Goal: Task Accomplishment & Management: Use online tool/utility

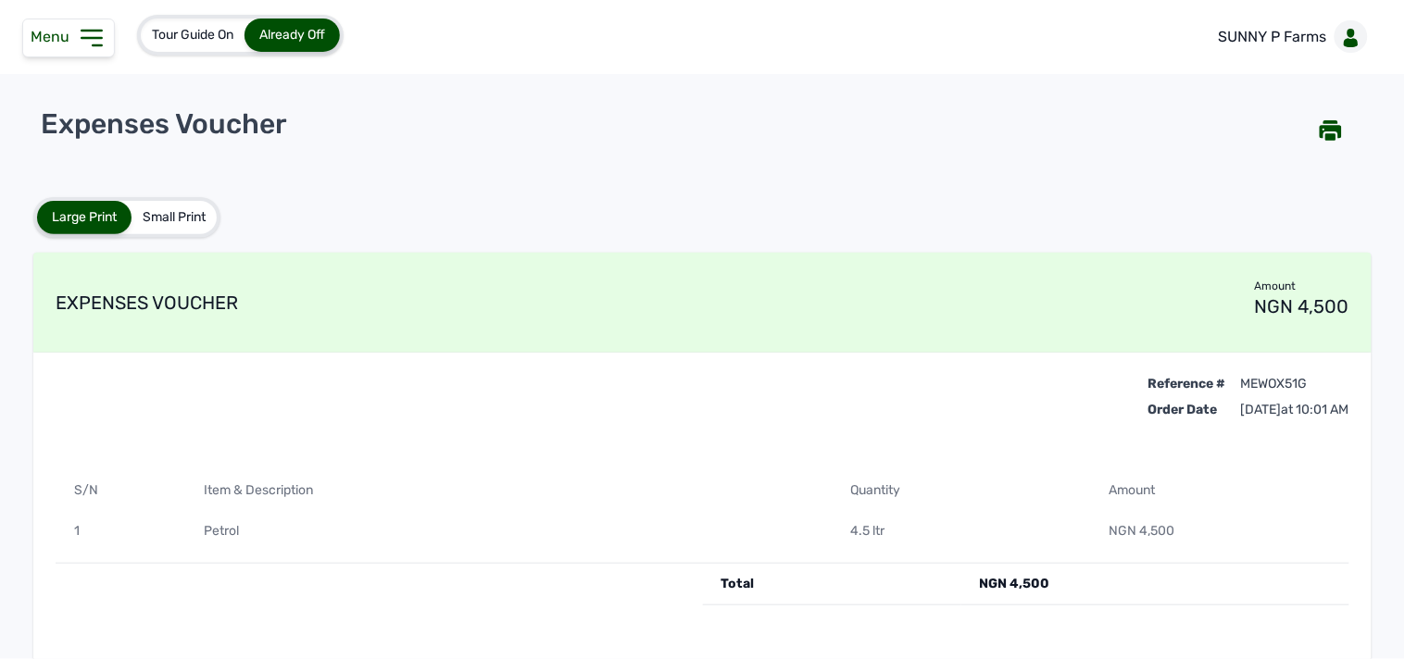
scroll to position [89, 0]
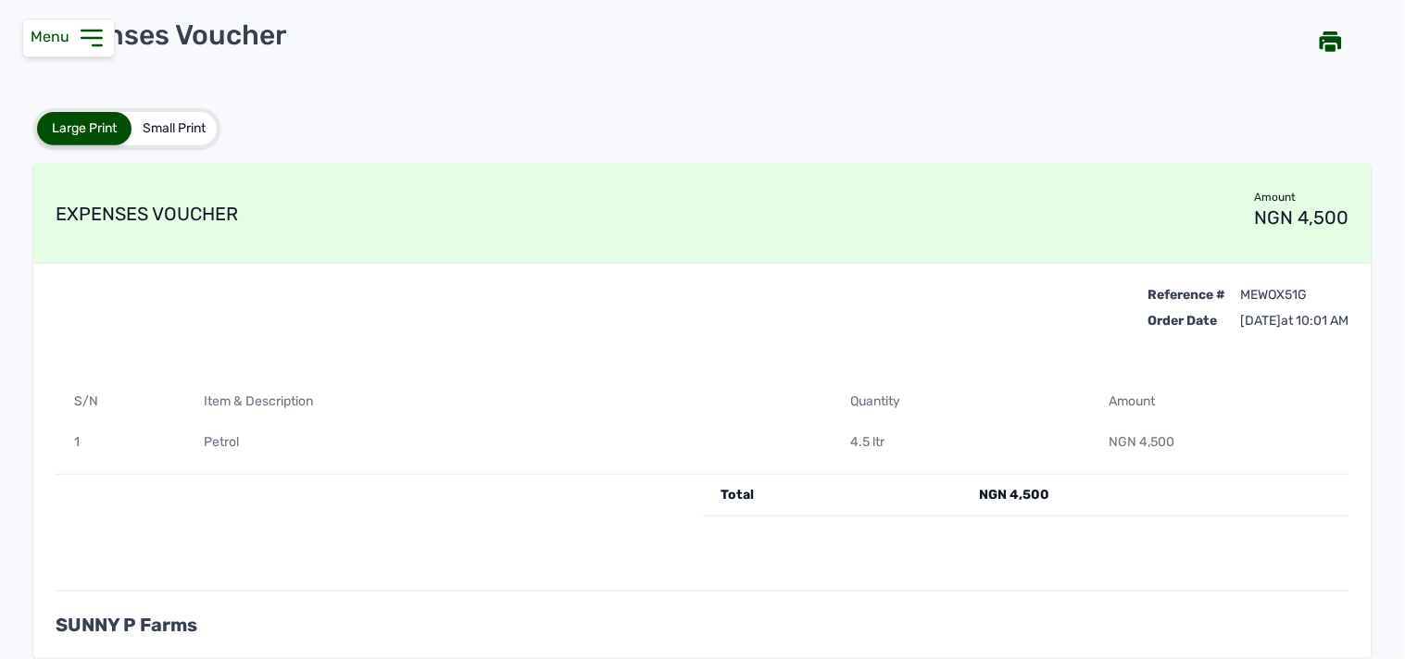
click at [78, 38] on icon at bounding box center [92, 38] width 30 height 30
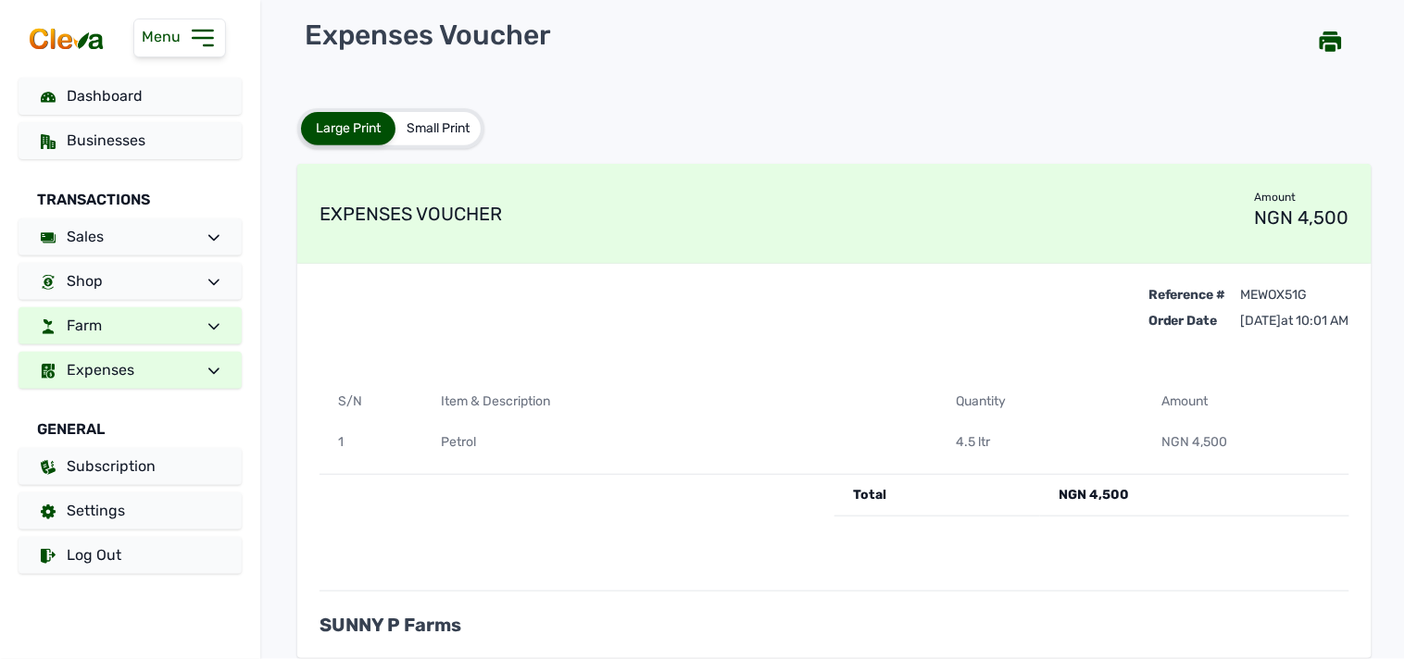
click at [144, 329] on link "Farm" at bounding box center [130, 326] width 223 height 37
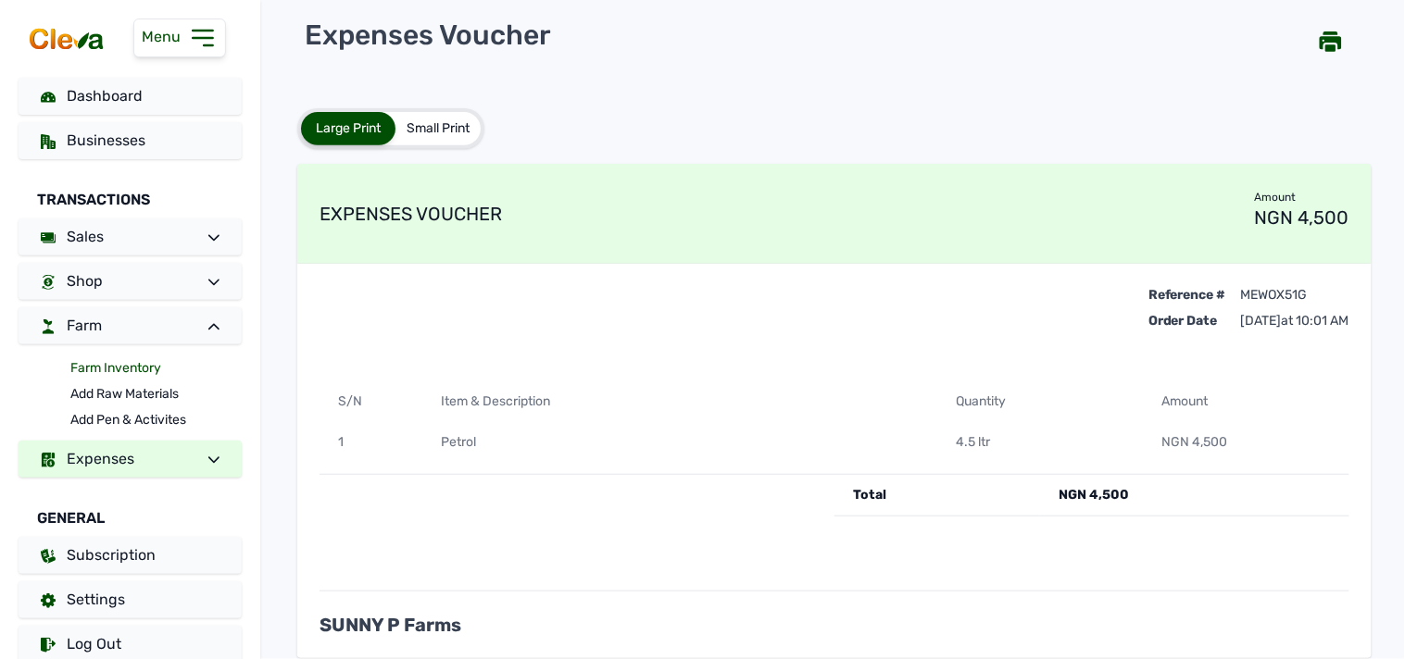
click at [114, 370] on link "Farm Inventory" at bounding box center [155, 369] width 171 height 26
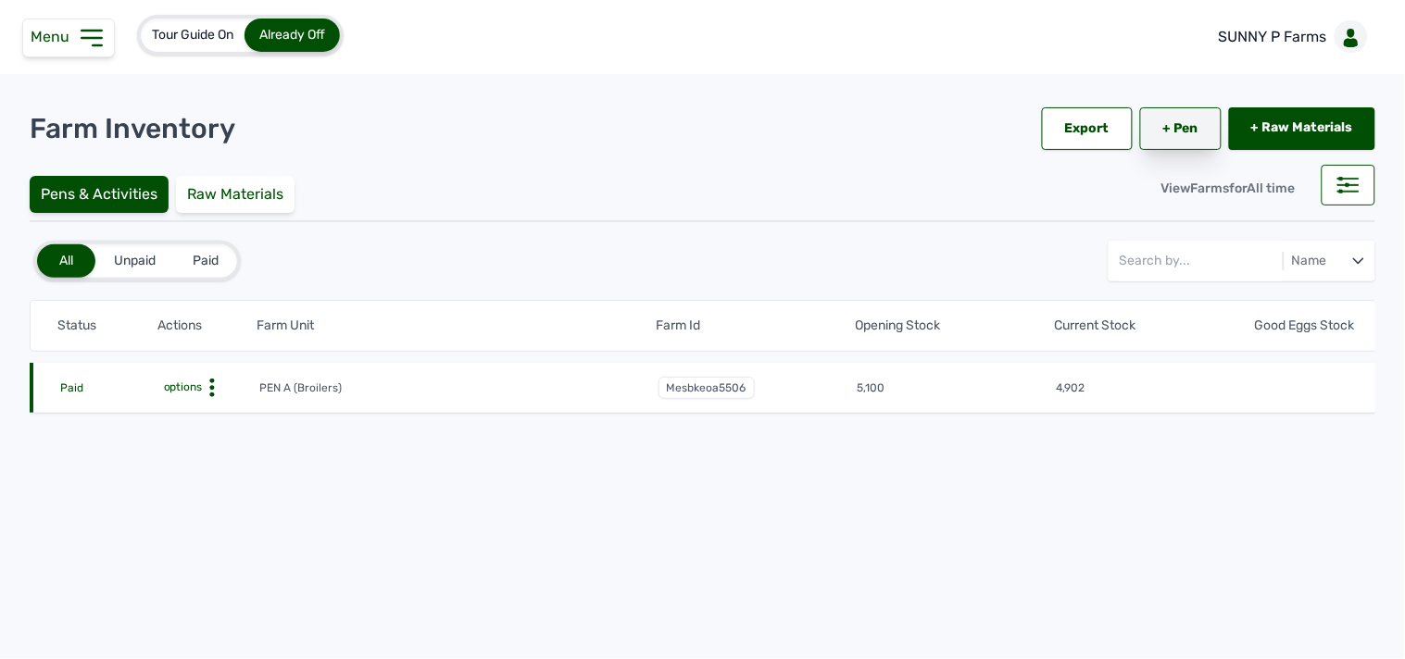
click at [1192, 126] on link "+ Pen" at bounding box center [1181, 128] width 82 height 43
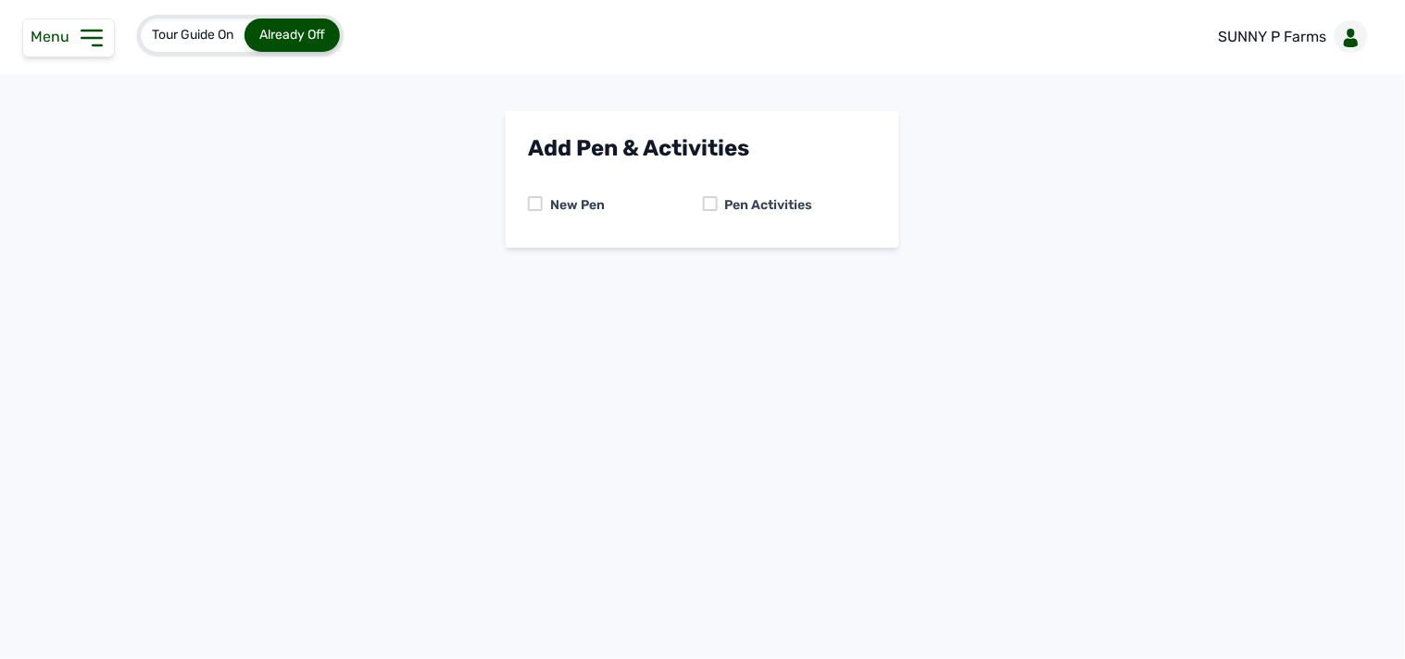
click at [693, 198] on div "New Pen" at bounding box center [615, 205] width 175 height 19
drag, startPoint x: 706, startPoint y: 199, endPoint x: 723, endPoint y: 220, distance: 26.9
click at [707, 199] on div at bounding box center [710, 203] width 15 height 15
click at [756, 283] on select "-- Select pen -- PEN A (Broilers)" at bounding box center [702, 282] width 349 height 39
select select "mesbkeoa5506"
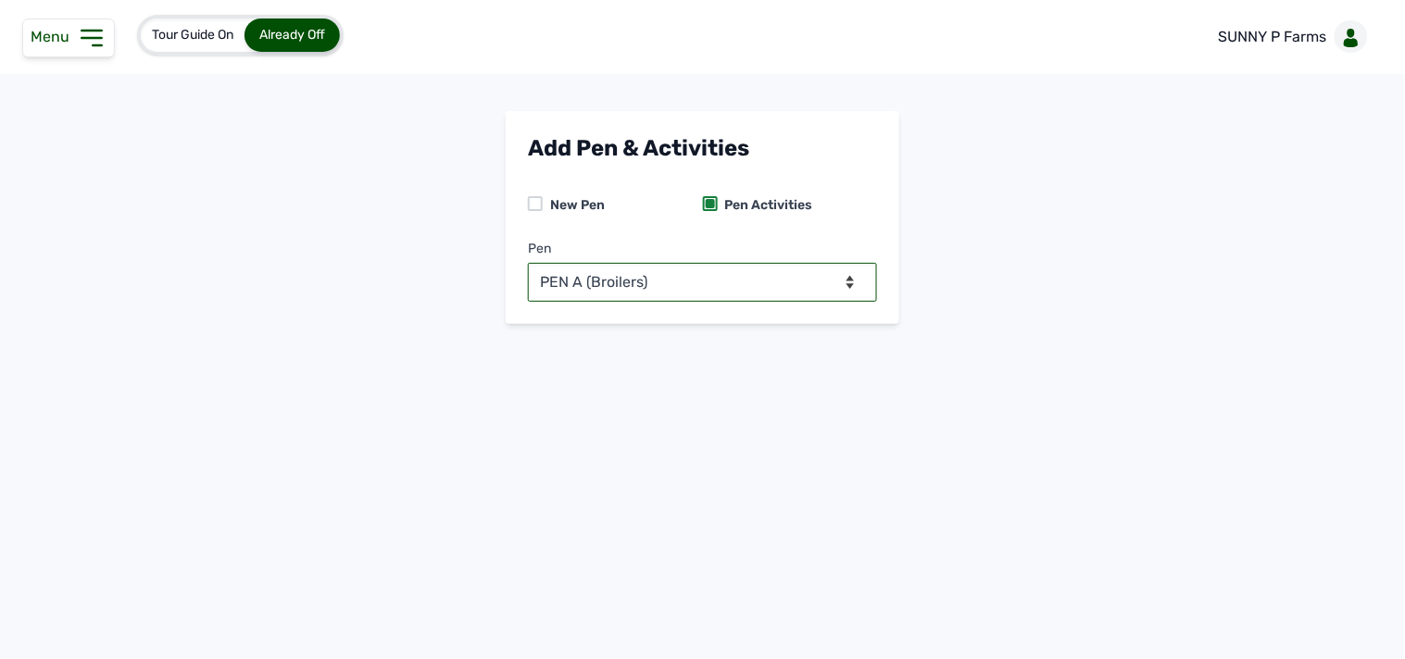
click at [528, 263] on select "-- Select pen -- PEN A (Broilers)" at bounding box center [702, 282] width 349 height 39
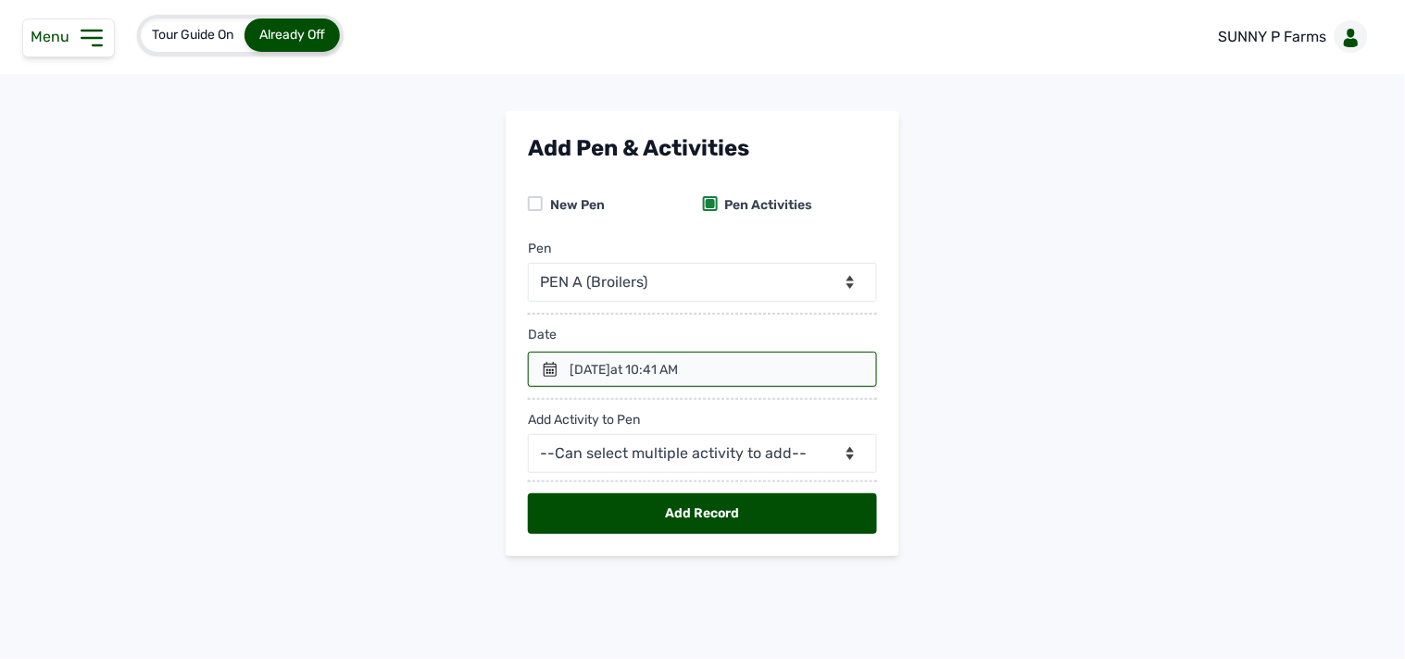
click at [1152, 52] on div "Tour Guide On Already Off SUNNY P Farms" at bounding box center [702, 37] width 1405 height 74
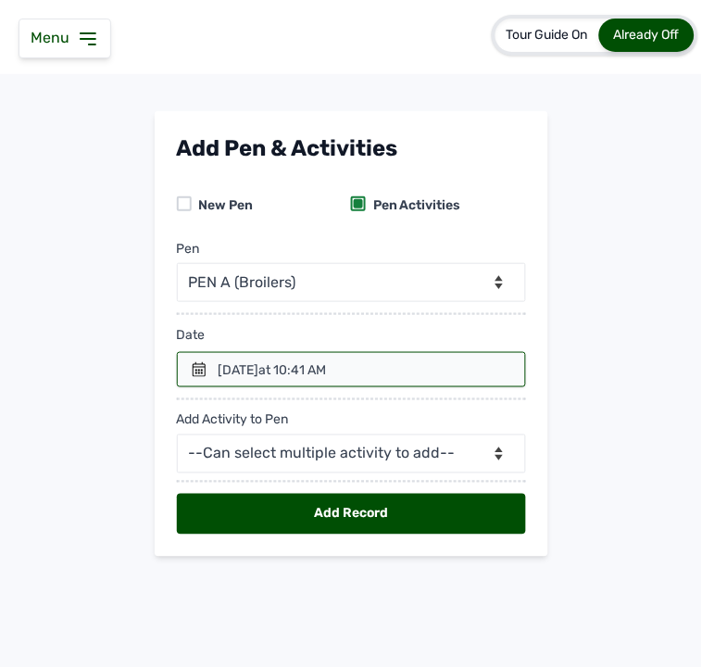
click at [209, 363] on div at bounding box center [351, 369] width 349 height 35
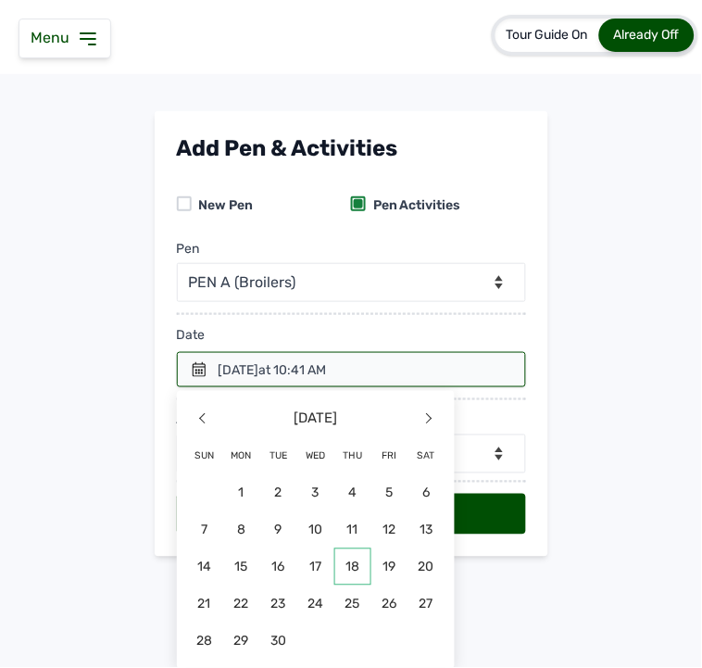
click at [354, 568] on span "18" at bounding box center [352, 566] width 37 height 37
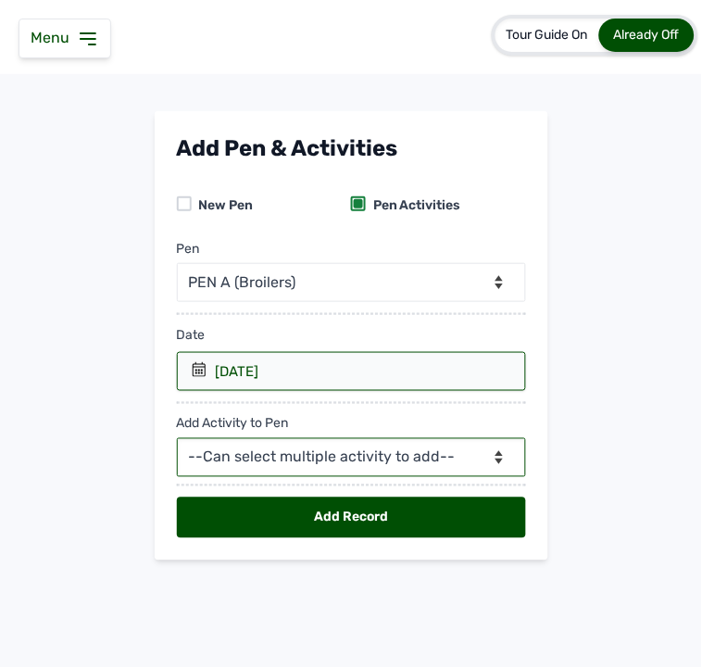
click at [273, 465] on select "--Can select multiple activity to add-- Raw Material Losses Weight" at bounding box center [351, 457] width 349 height 39
select select "Raw Material"
click at [177, 439] on select "--Can select multiple activity to add-- Raw Material Losses Weight" at bounding box center [351, 457] width 349 height 39
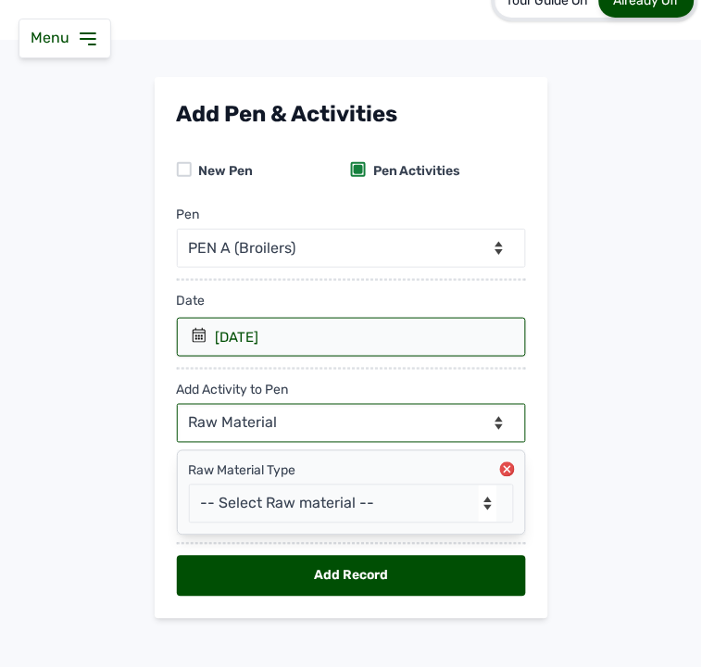
scroll to position [53, 0]
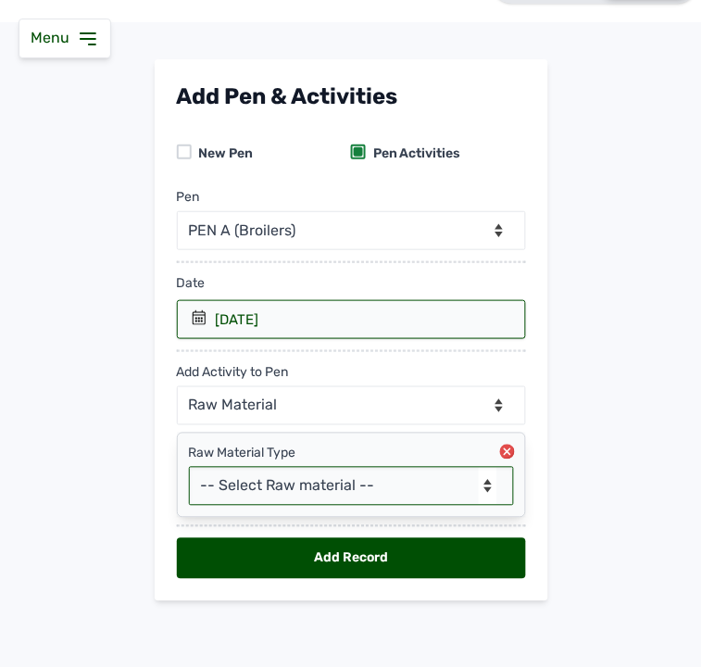
click at [260, 492] on select "-- Select Raw material -- feeds medications vaccines Biomass Fuel" at bounding box center [351, 486] width 325 height 39
select select "feeds"
click at [189, 467] on select "-- Select Raw material -- feeds medications vaccines Biomass Fuel" at bounding box center [351, 486] width 325 height 39
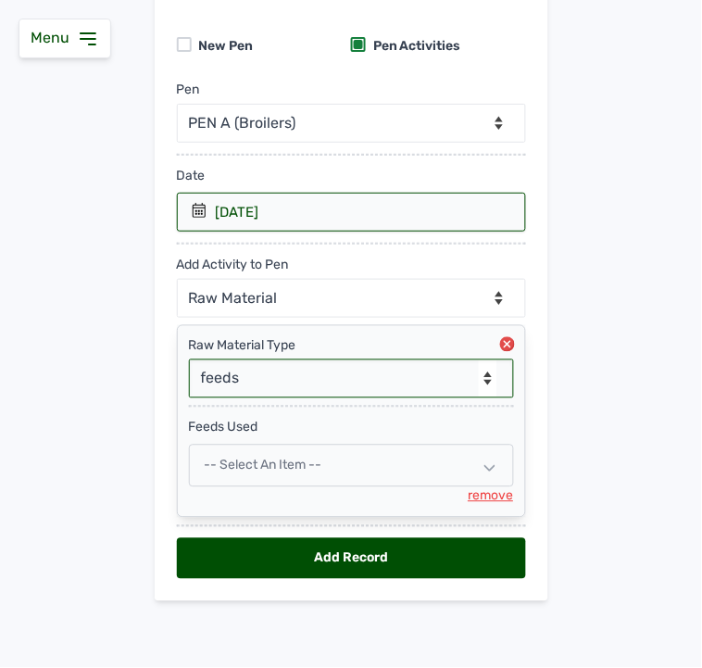
scroll to position [161, 0]
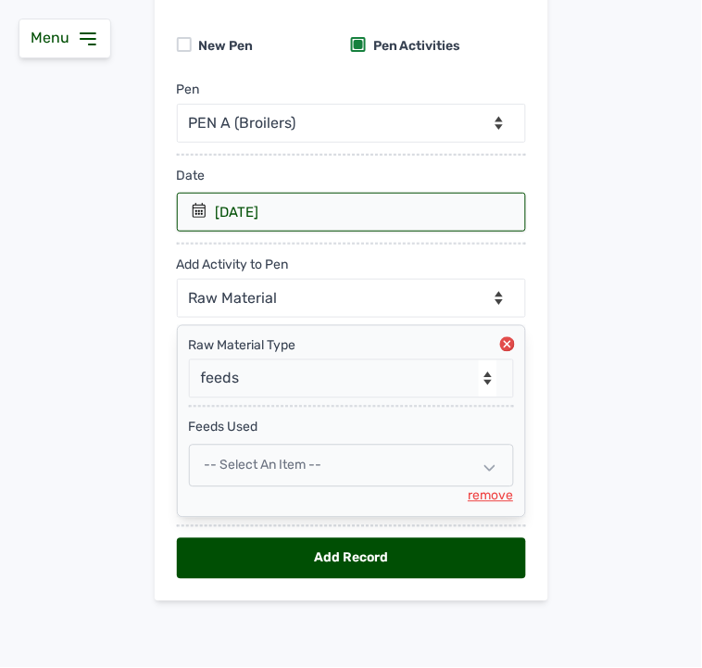
click at [294, 476] on div "-- Select an Item --" at bounding box center [351, 466] width 325 height 43
select select
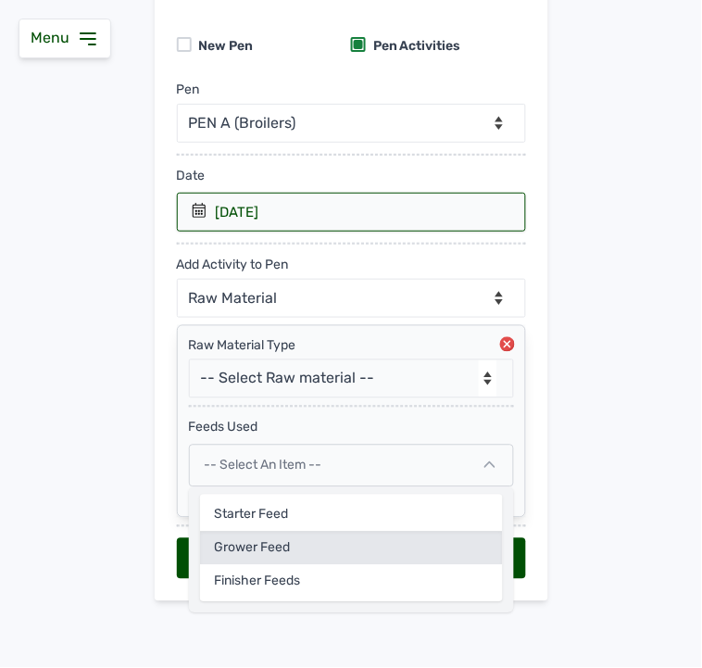
click at [284, 540] on div "Grower Feed" at bounding box center [351, 548] width 303 height 33
select select
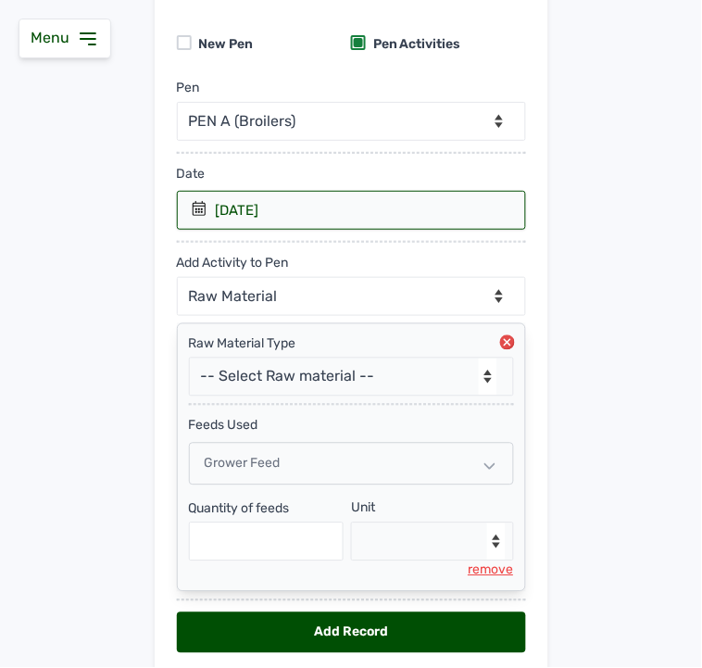
scroll to position [237, 0]
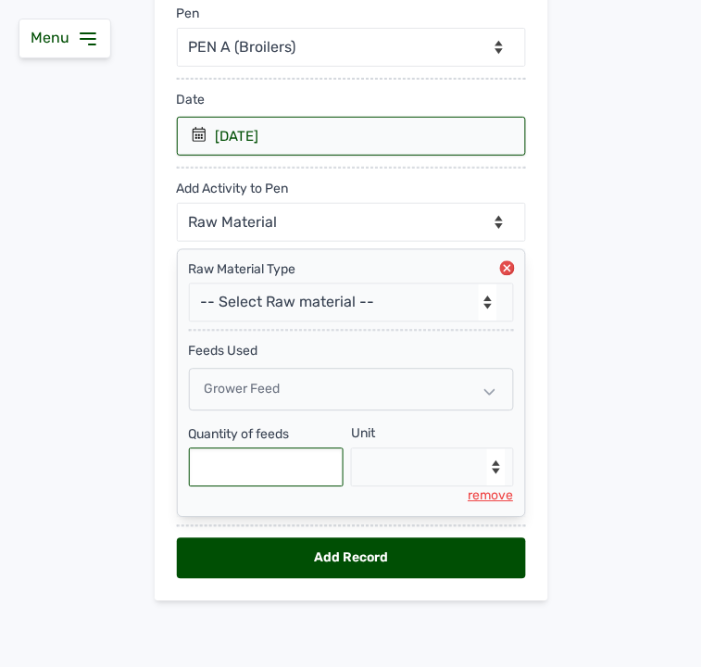
click at [274, 466] on input "text" at bounding box center [267, 467] width 156 height 39
type input "675"
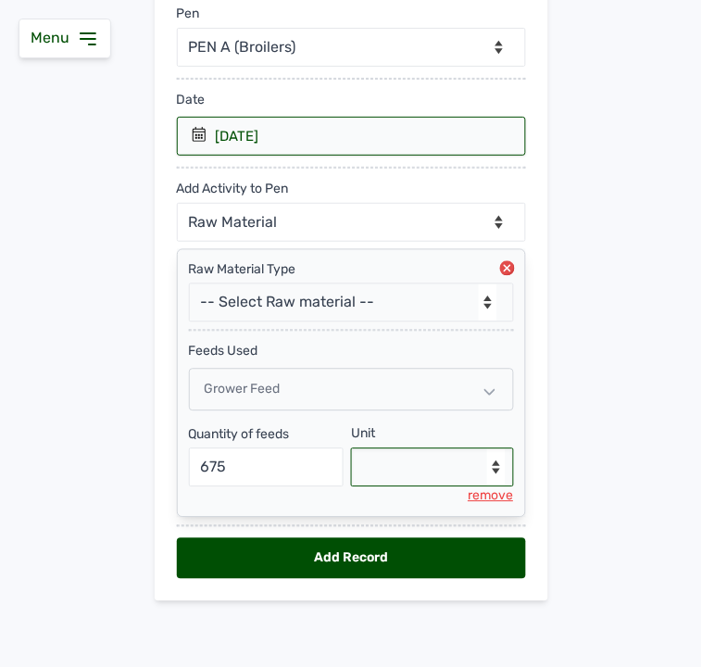
click at [409, 454] on select "--Select unit-- Bag(s) Kg" at bounding box center [432, 467] width 163 height 39
select select "Kg"
click at [351, 448] on select "--Select unit-- Bag(s) Kg" at bounding box center [432, 467] width 163 height 39
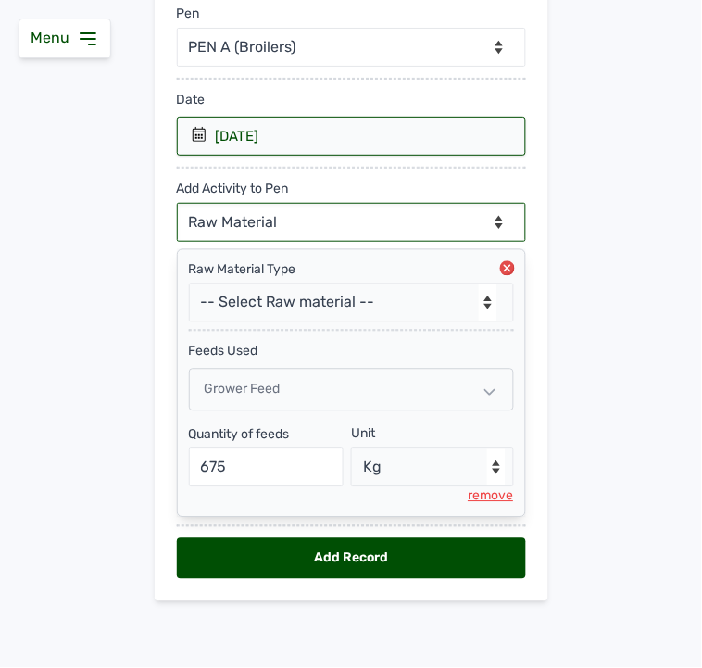
click at [298, 220] on select "--Can select multiple activity to add-- Raw Material Losses Weight" at bounding box center [351, 222] width 349 height 39
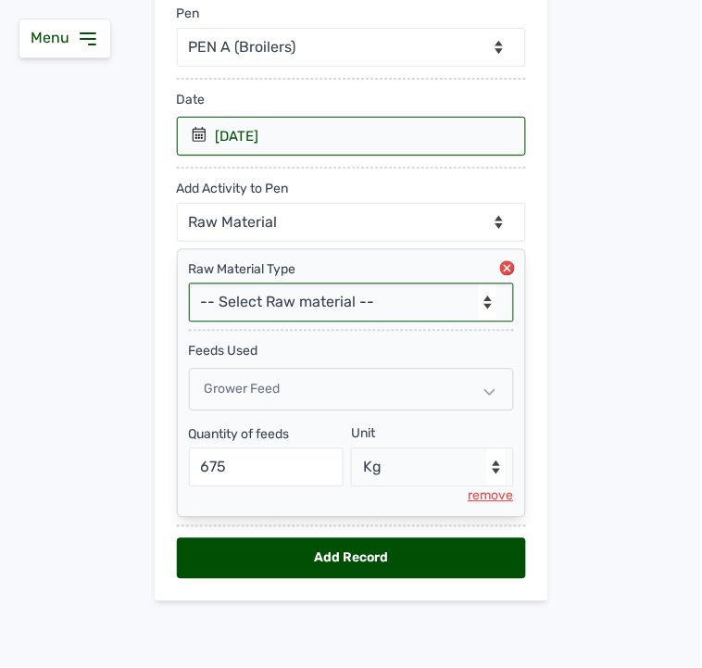
click at [337, 301] on select "-- Select Raw material -- feeds medications vaccines Biomass Fuel" at bounding box center [351, 302] width 325 height 39
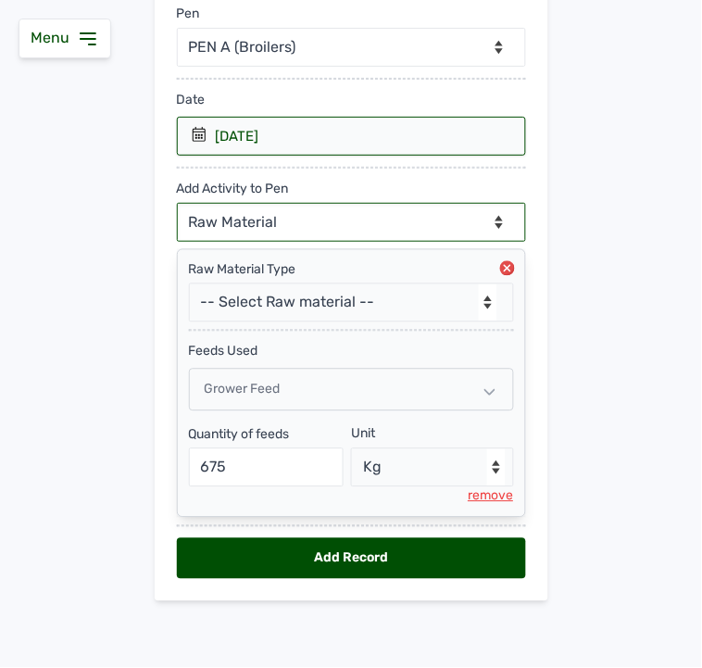
click at [335, 205] on select "--Can select multiple activity to add-- Raw Material Losses Weight" at bounding box center [351, 222] width 349 height 39
select select "Losses"
click at [177, 203] on select "--Can select multiple activity to add-- Raw Material Losses Weight" at bounding box center [351, 222] width 349 height 39
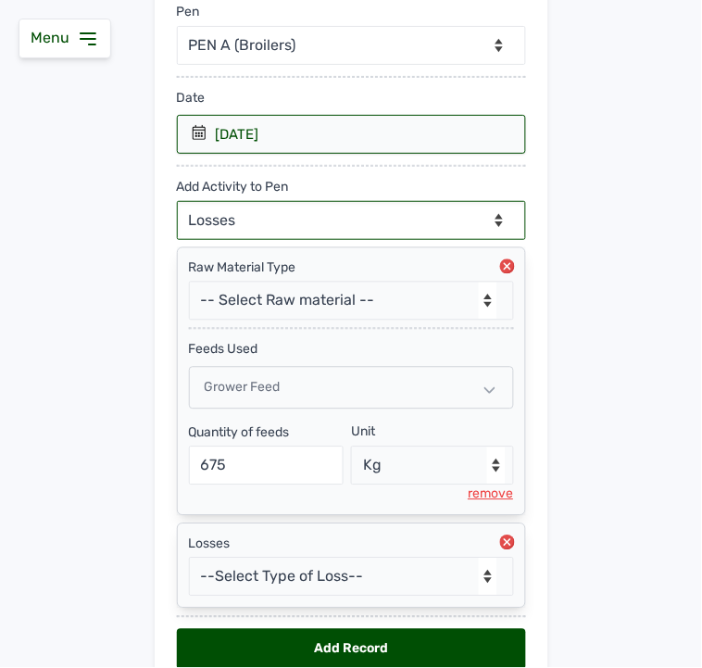
scroll to position [331, 0]
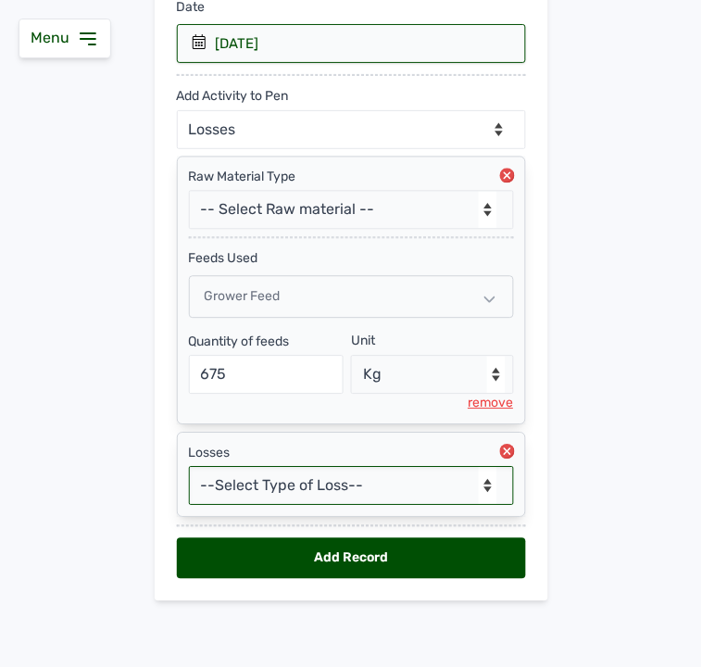
click at [311, 480] on select "--Select Type of Loss-- Mortality Culled Theft" at bounding box center [351, 486] width 325 height 39
select select "Mortality"
click at [189, 467] on select "--Select Type of Loss-- Mortality Culled Theft" at bounding box center [351, 486] width 325 height 39
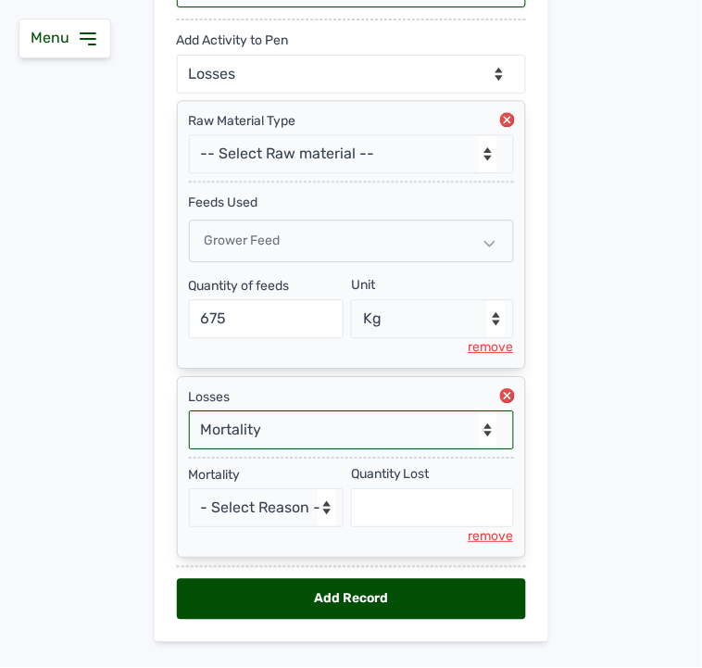
scroll to position [428, 0]
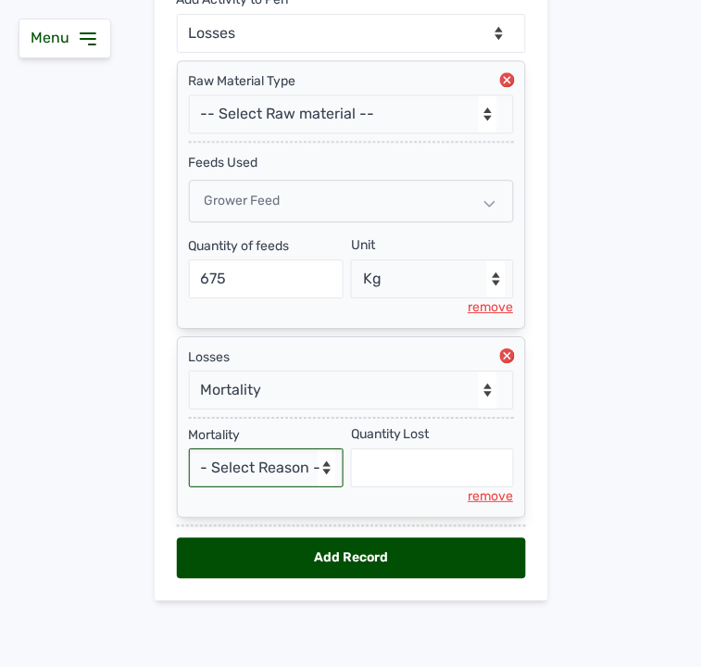
click at [245, 465] on select "- Select Reason - Disease Late Vaccination Wrong Vaccination Heat [MEDICAL_DATA…" at bounding box center [267, 467] width 156 height 39
select select "Others"
click at [189, 448] on select "- Select Reason - Disease Late Vaccination Wrong Vaccination Heat [MEDICAL_DATA…" at bounding box center [267, 467] width 156 height 39
select select "null"
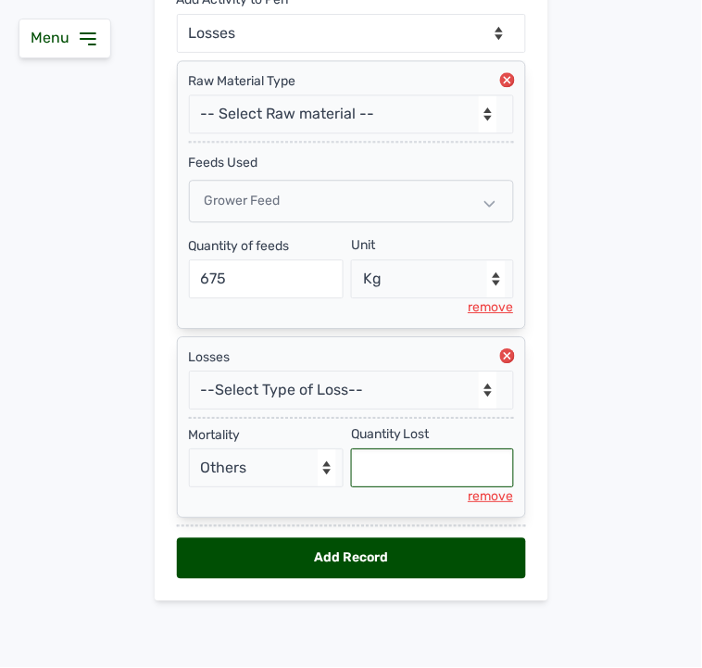
click at [373, 465] on input "text" at bounding box center [432, 467] width 163 height 39
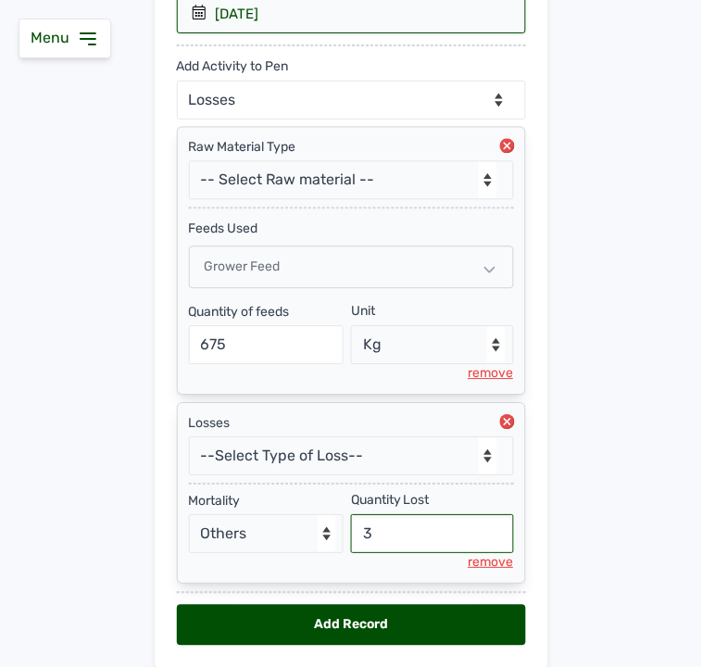
scroll to position [325, 0]
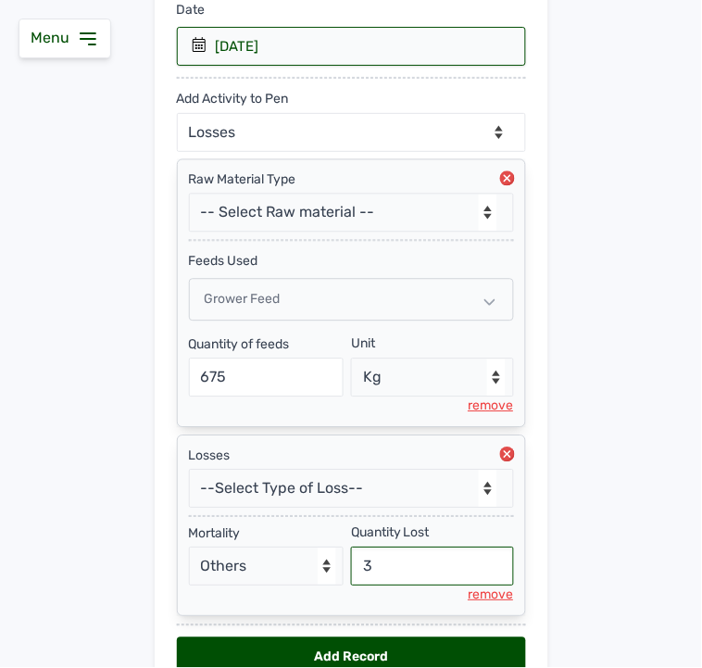
type input "3"
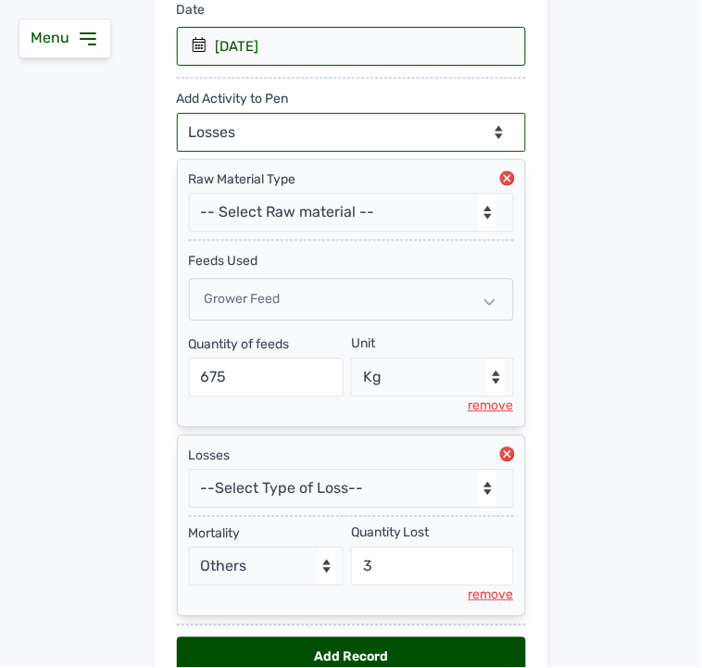
click at [335, 128] on select "--Can select multiple activity to add-- Raw Material Losses Weight" at bounding box center [351, 132] width 349 height 39
click at [363, 137] on select "--Can select multiple activity to add-- Raw Material Losses Weight" at bounding box center [351, 132] width 349 height 39
select select "Weight"
click at [177, 114] on select "--Can select multiple activity to add-- Raw Material Losses Weight" at bounding box center [351, 132] width 349 height 39
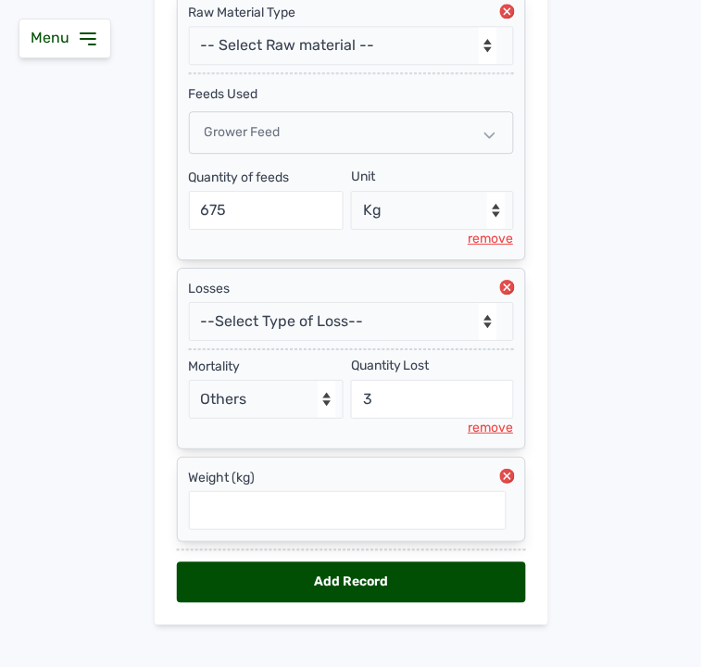
scroll to position [521, 0]
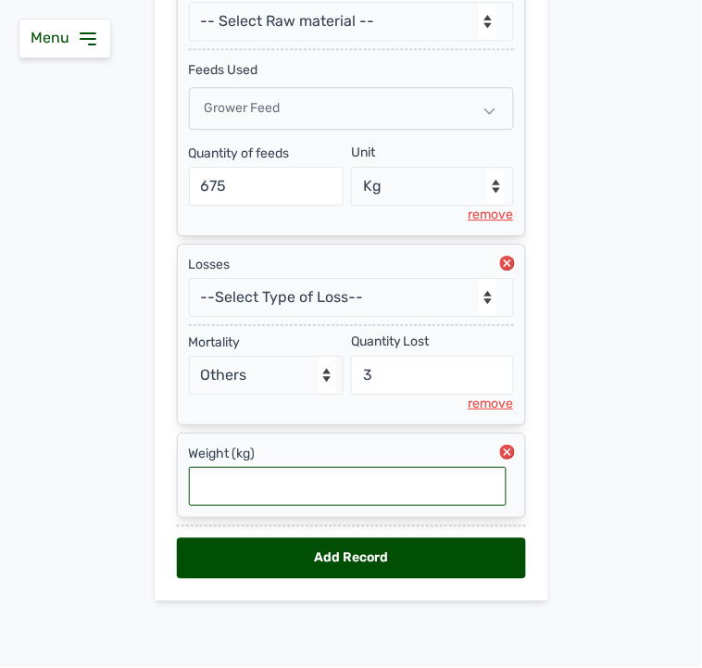
click at [376, 473] on input "text" at bounding box center [348, 486] width 318 height 39
type input "1.246"
click at [451, 550] on div "Add Record" at bounding box center [351, 558] width 349 height 41
select select "null"
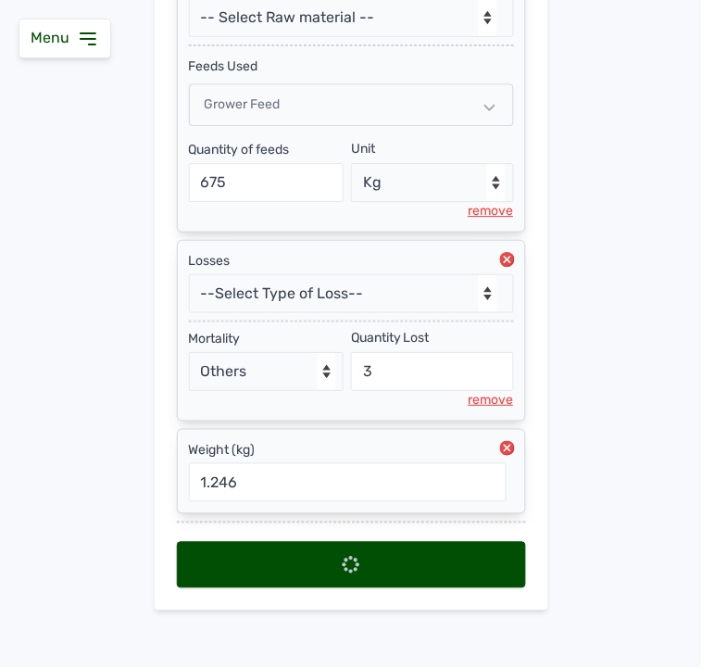
select select
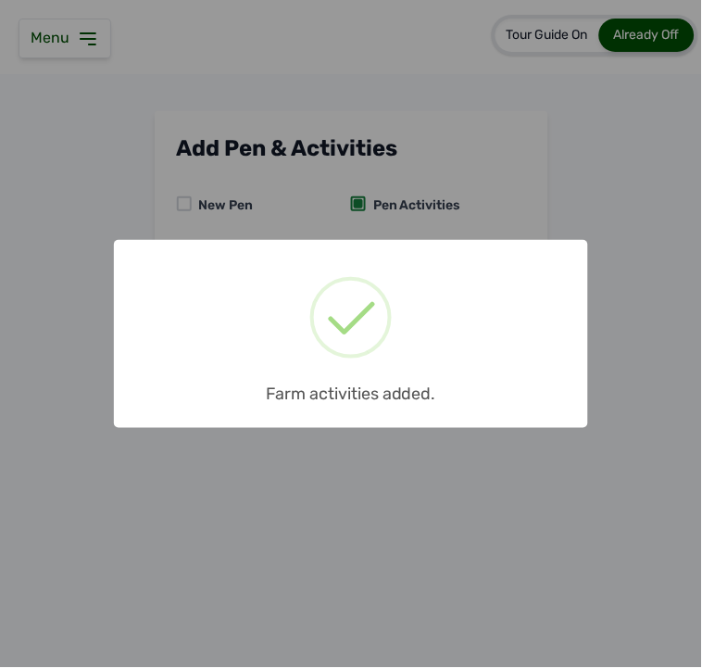
scroll to position [0, 0]
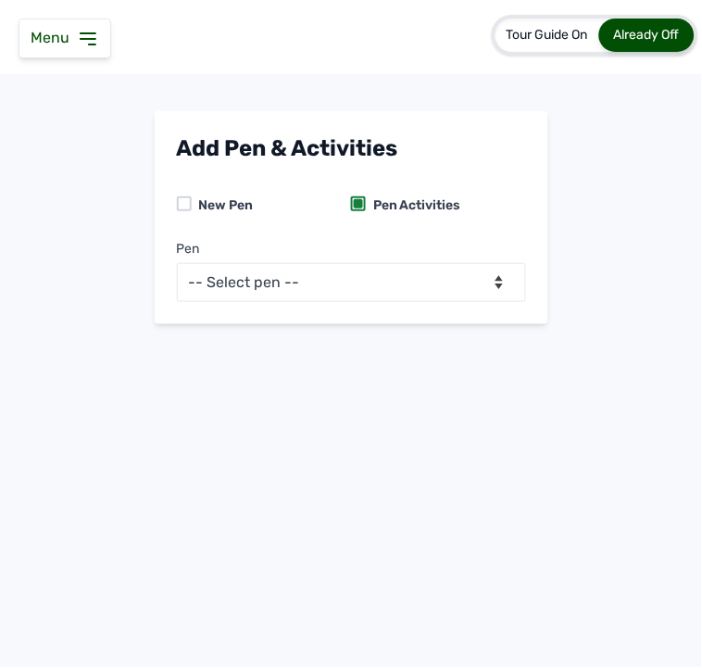
click at [78, 34] on icon at bounding box center [88, 39] width 22 height 22
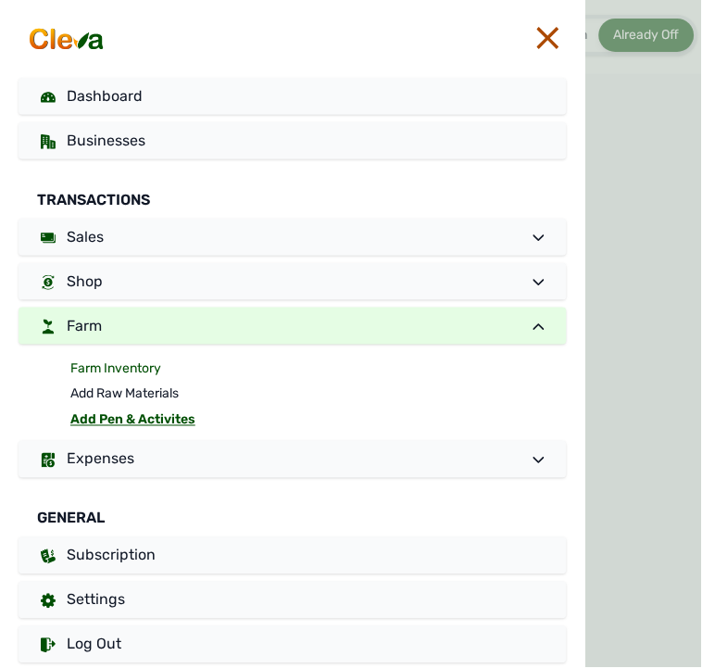
click at [148, 368] on link "Farm Inventory" at bounding box center [318, 369] width 496 height 26
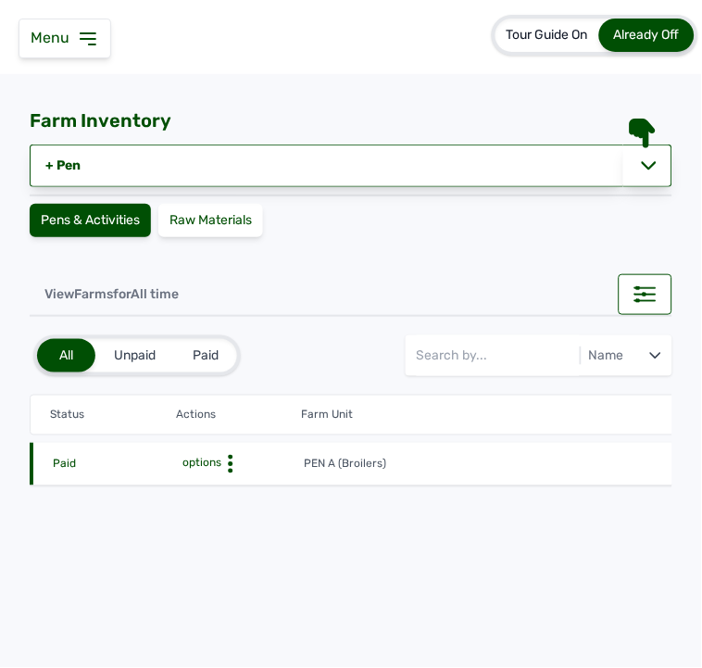
click at [235, 460] on icon at bounding box center [230, 464] width 19 height 19
click at [237, 494] on div "Farm Activities" at bounding box center [236, 493] width 132 height 22
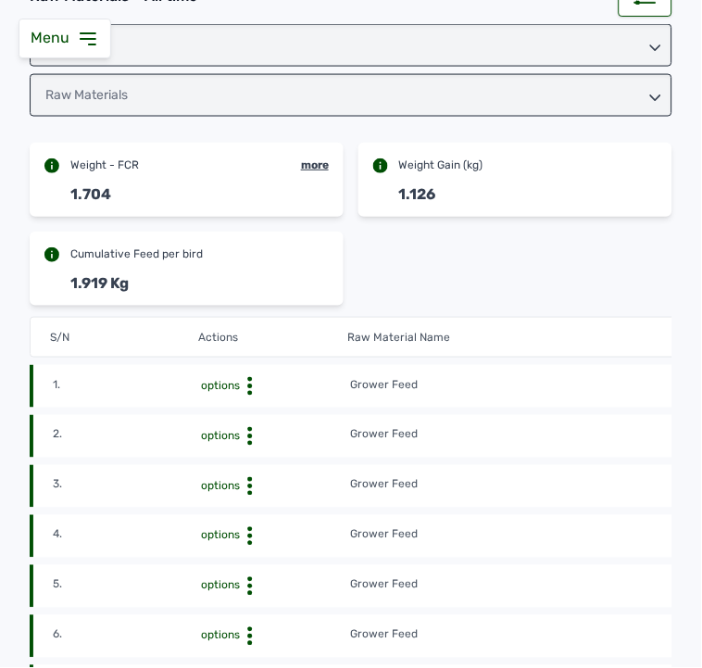
scroll to position [308, 0]
